Goal: Transaction & Acquisition: Obtain resource

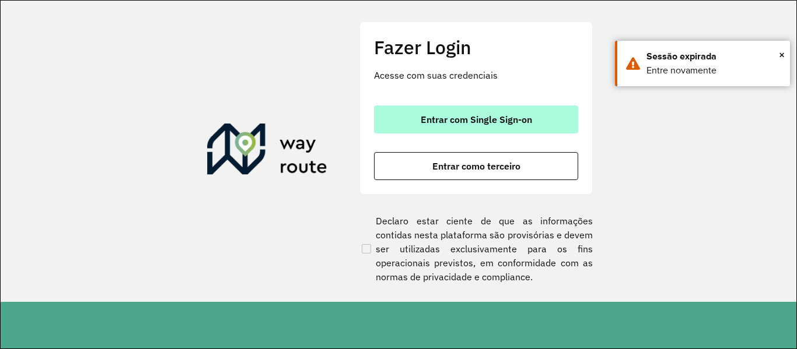
click at [474, 117] on font "Entrar com Single Sign-on" at bounding box center [476, 120] width 111 height 12
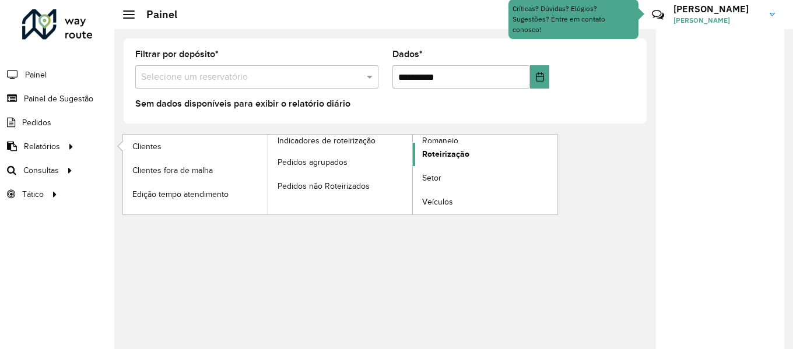
click at [446, 149] on span "Roteirização" at bounding box center [445, 154] width 47 height 12
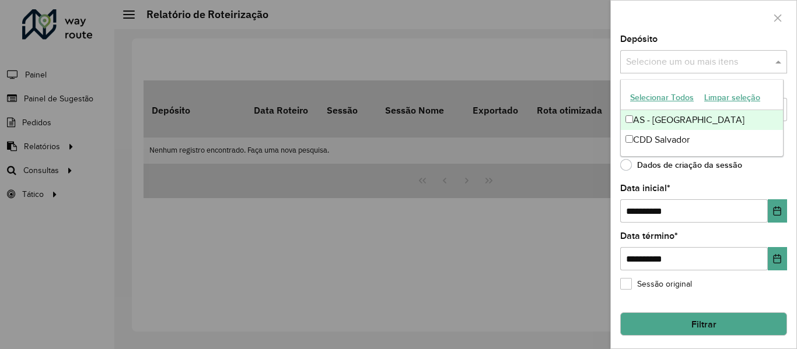
click at [652, 66] on input "text" at bounding box center [697, 62] width 149 height 14
click at [652, 97] on font "Selecionar todos" at bounding box center [660, 98] width 61 height 9
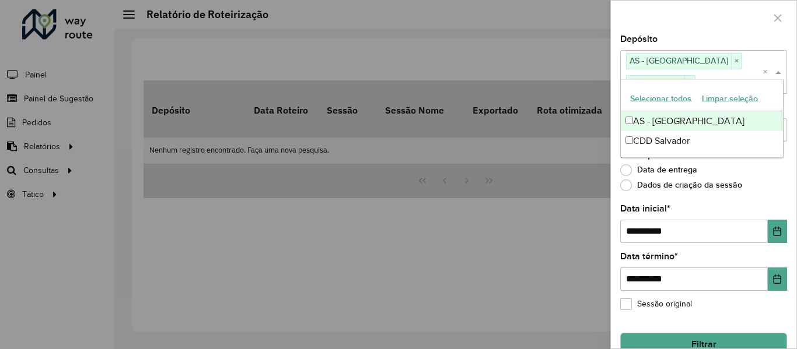
click at [686, 20] on div at bounding box center [703, 18] width 185 height 34
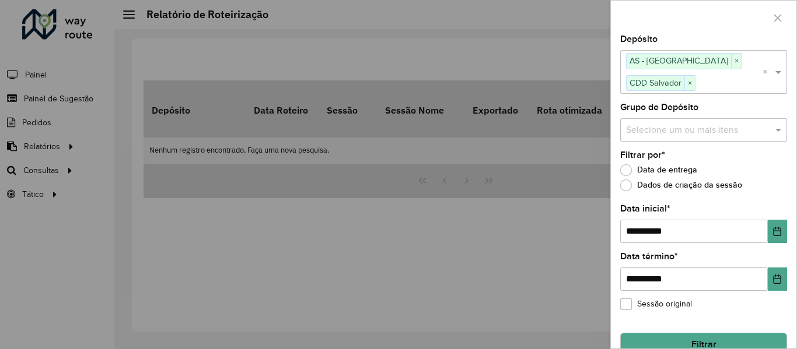
click at [687, 129] on input "text" at bounding box center [697, 130] width 149 height 14
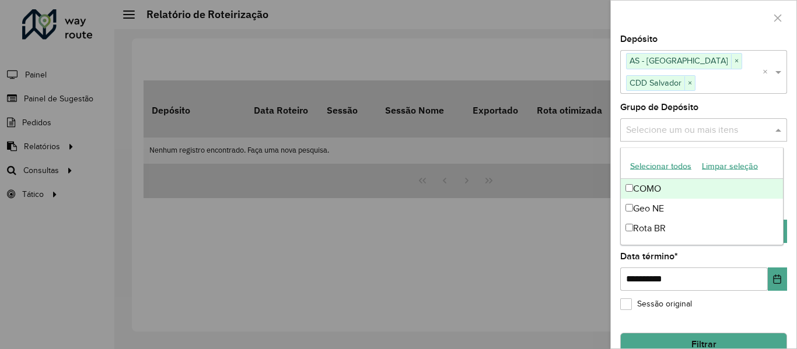
click at [663, 166] on font "Selecionar todos" at bounding box center [660, 166] width 61 height 9
click at [688, 10] on div at bounding box center [703, 18] width 185 height 34
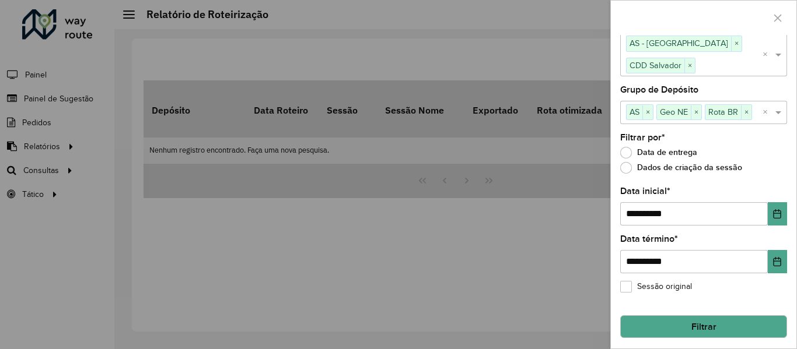
scroll to position [22, 0]
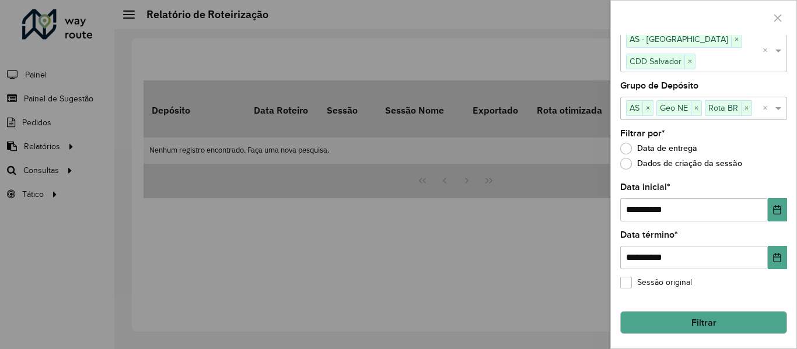
click at [680, 315] on button "Filtrar" at bounding box center [703, 322] width 167 height 23
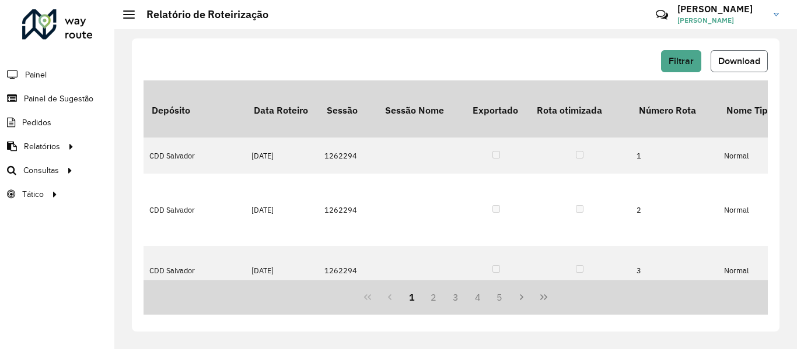
click at [718, 54] on button "Download" at bounding box center [738, 61] width 57 height 22
click at [458, 57] on div "Filtrar Download" at bounding box center [455, 61] width 624 height 22
